Goal: Transaction & Acquisition: Purchase product/service

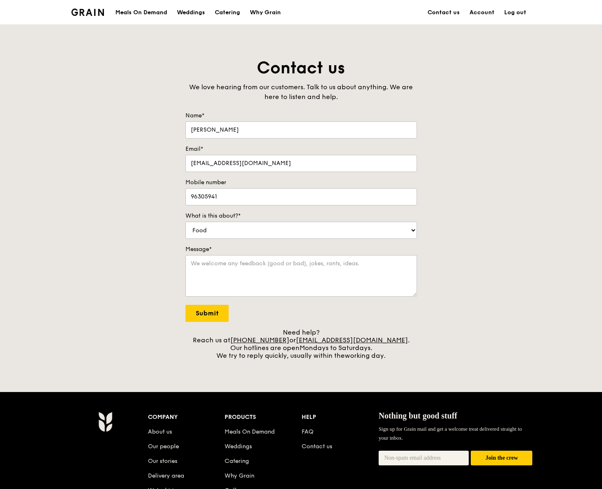
click at [86, 247] on div "Contact us We love hearing from our customers. Talk to us about anything. We ar…" at bounding box center [301, 208] width 602 height 302
click at [51, 262] on div "Contact us We love hearing from our customers. Talk to us about anything. We ar…" at bounding box center [301, 208] width 602 height 302
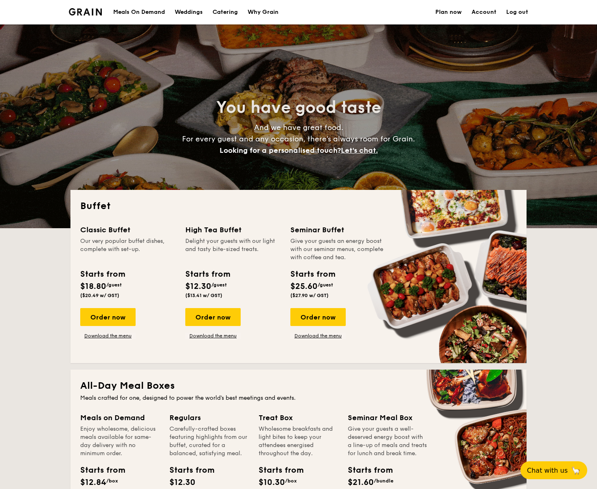
select select
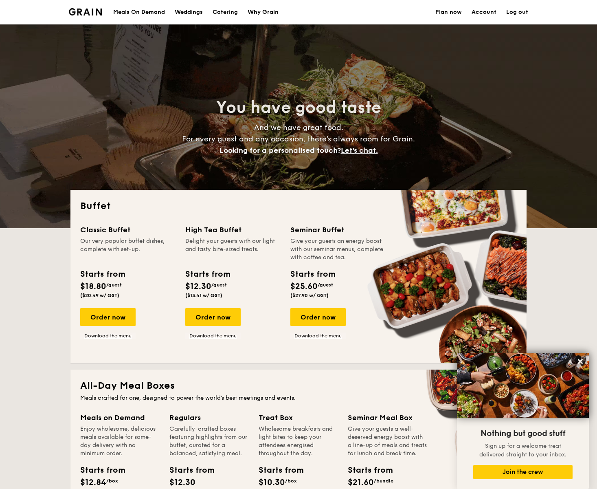
click at [149, 15] on div "Meals On Demand" at bounding box center [139, 12] width 52 height 24
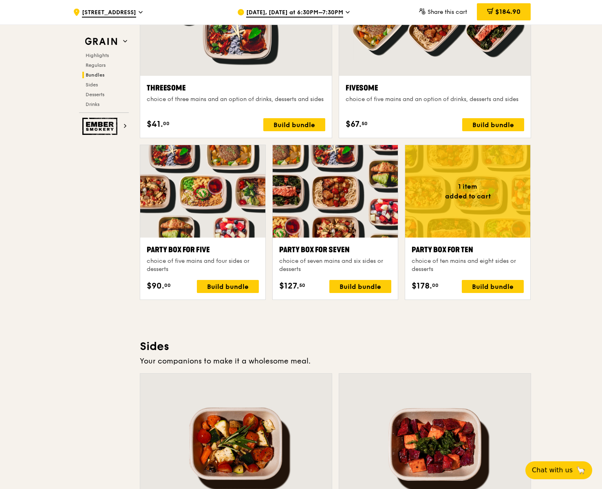
scroll to position [1508, 0]
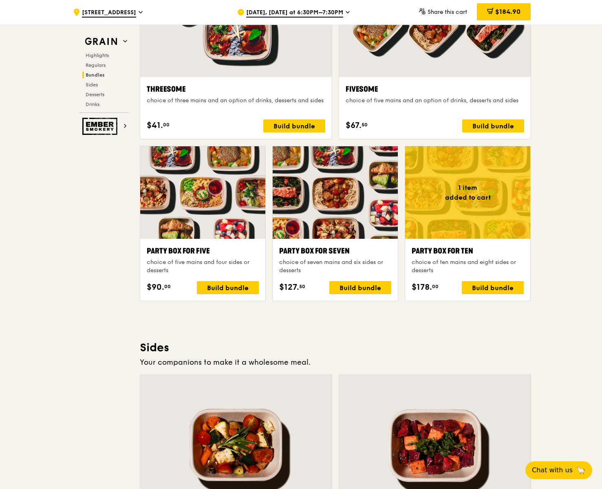
click at [360, 329] on div "Highlights Weekly rotating dishes inspired by flavours from around the world. W…" at bounding box center [335, 356] width 391 height 3203
click at [586, 262] on div ".cls-1 { fill: none; stroke: #fff; stroke-linecap: round; stroke-linejoin: roun…" at bounding box center [301, 237] width 602 height 3441
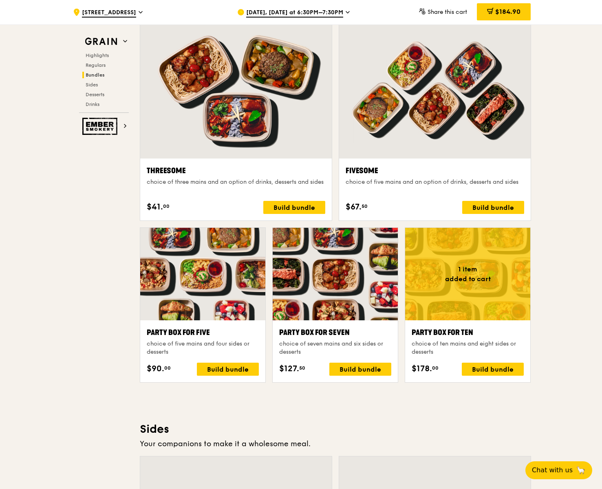
scroll to position [1630, 0]
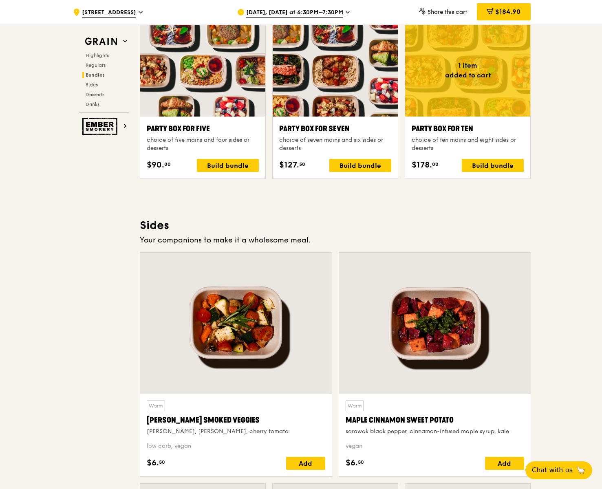
click at [73, 248] on div "Grain Highlights Regulars Bundles Sides Desserts Drinks Ember Smokery Meet the …" at bounding box center [301, 127] width 460 height 3417
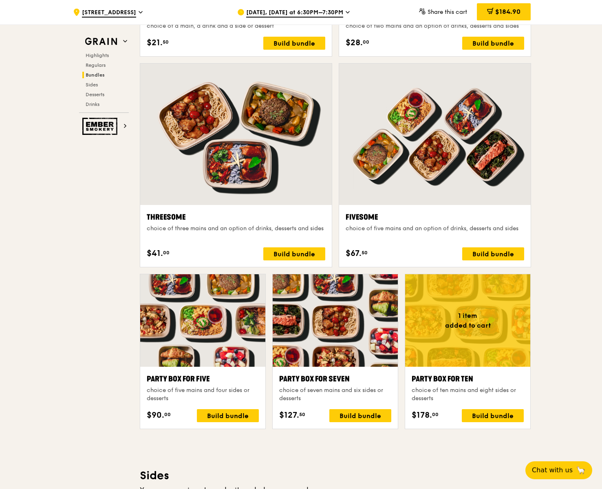
scroll to position [1386, 0]
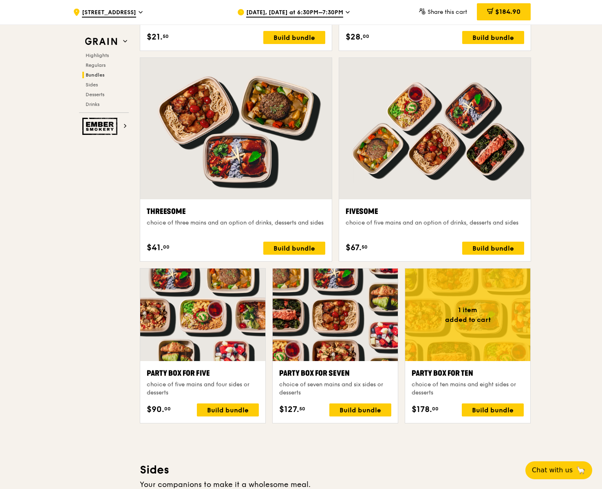
click at [542, 296] on div ".cls-1 { fill: none; stroke: #fff; stroke-linecap: round; stroke-linejoin: roun…" at bounding box center [301, 359] width 602 height 3441
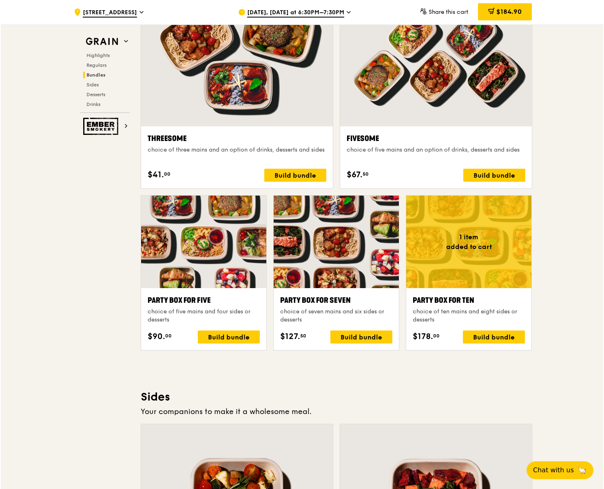
scroll to position [1467, 0]
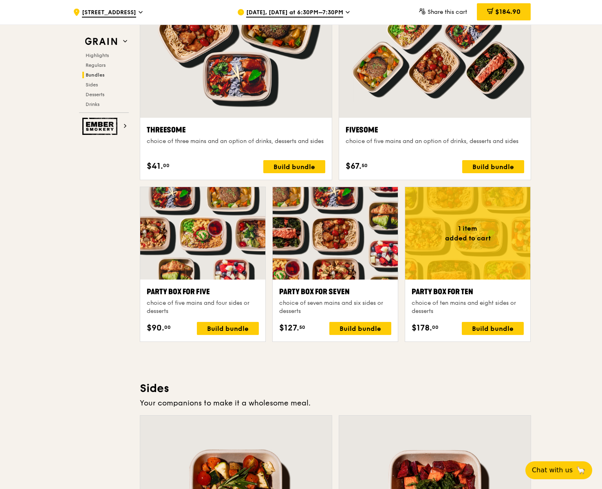
click at [444, 275] on div at bounding box center [467, 233] width 125 height 93
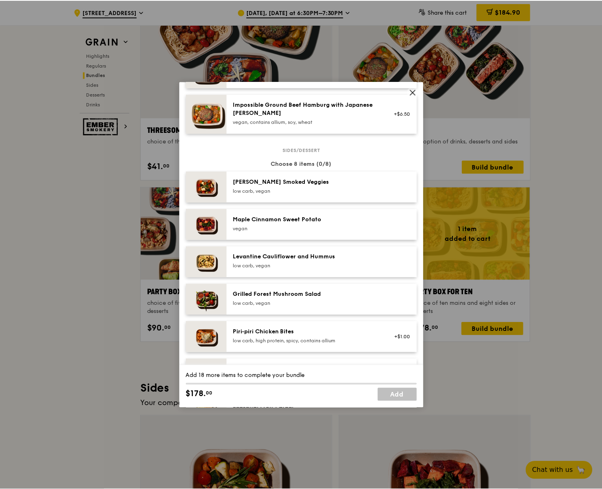
scroll to position [408, 0]
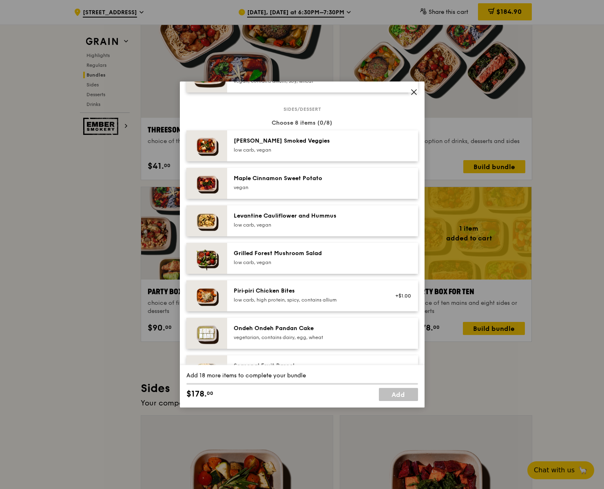
click at [411, 93] on icon at bounding box center [413, 91] width 7 height 7
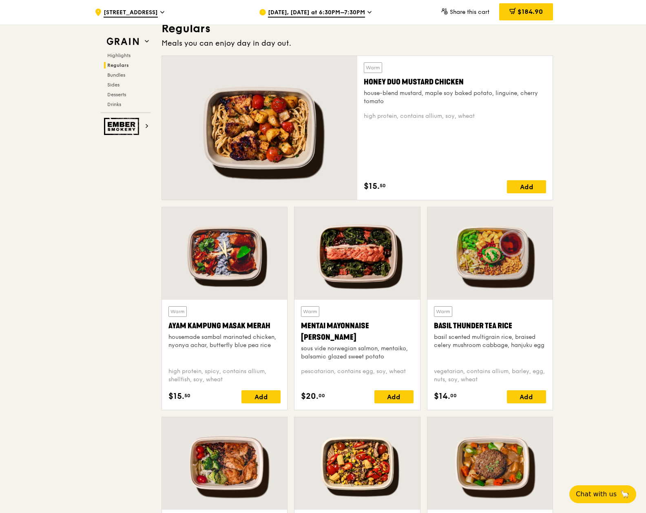
scroll to position [367, 0]
